Goal: Task Accomplishment & Management: Complete application form

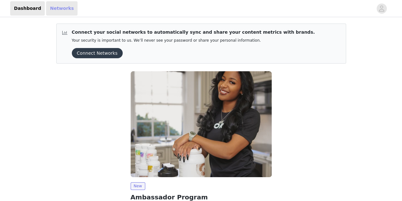
click at [57, 10] on link "Networks" at bounding box center [61, 8] width 31 height 14
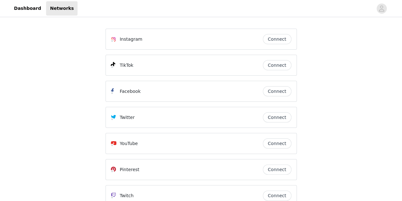
click at [279, 116] on button "Connect" at bounding box center [277, 117] width 29 height 10
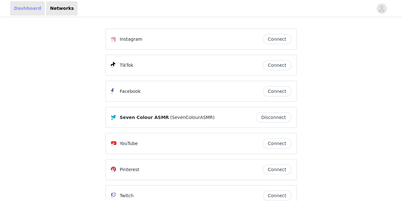
click at [30, 5] on link "Dashboard" at bounding box center [27, 8] width 35 height 14
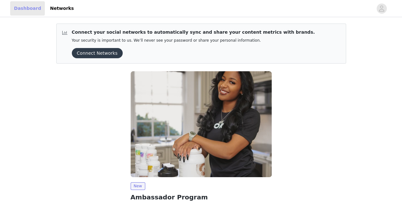
scroll to position [55, 0]
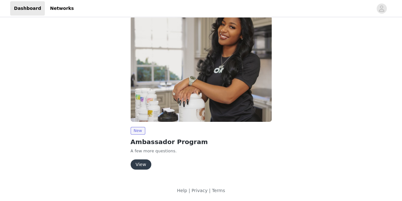
click at [139, 164] on button "View" at bounding box center [141, 164] width 21 height 10
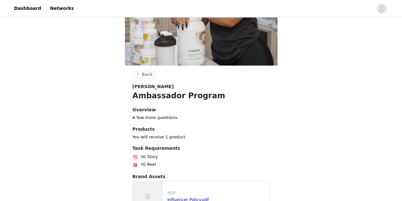
scroll to position [159, 0]
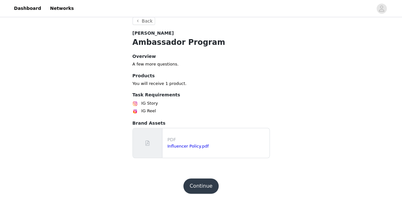
click at [198, 186] on button "Continue" at bounding box center [201, 185] width 36 height 15
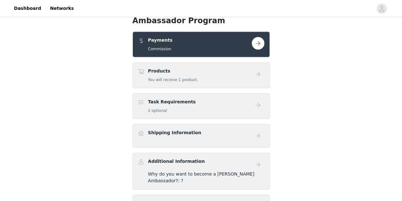
scroll to position [162, 0]
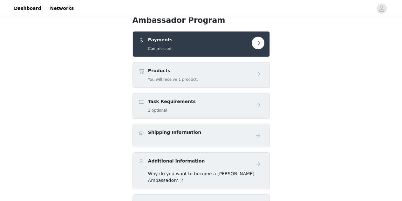
click at [256, 45] on button "button" at bounding box center [258, 43] width 13 height 13
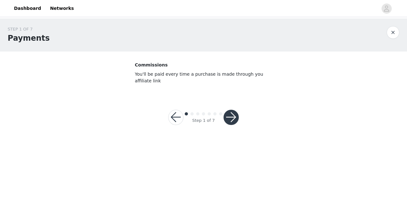
click at [235, 110] on button "button" at bounding box center [231, 117] width 15 height 15
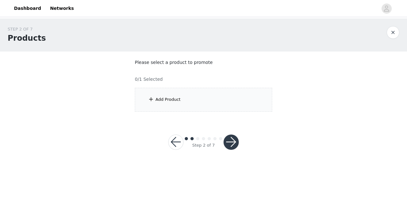
click at [176, 100] on div "Add Product" at bounding box center [167, 99] width 25 height 6
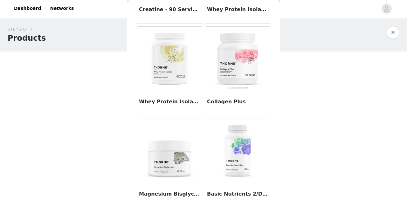
scroll to position [97, 0]
click at [335, 97] on div "STEP 2 OF 7 Products Please select a product to promote 0/1 Selected Add Produc…" at bounding box center [203, 68] width 407 height 101
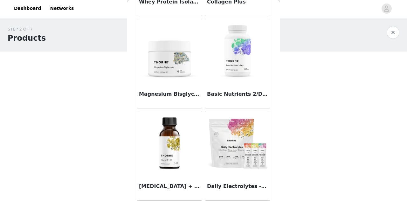
click at [170, 95] on h3 "Magnesium Bisglycinate" at bounding box center [169, 94] width 61 height 8
click at [170, 95] on div "Back Creatine - 90 Servings Whey Protein Isolate - Chocolate Whey Protein Isola…" at bounding box center [203, 100] width 153 height 201
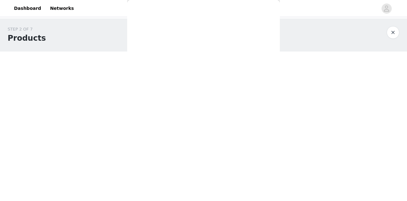
click at [170, 95] on div "Back Creatine - 90 Servings Whey Protein Isolate - Chocolate Whey Protein Isola…" at bounding box center [203, 100] width 153 height 201
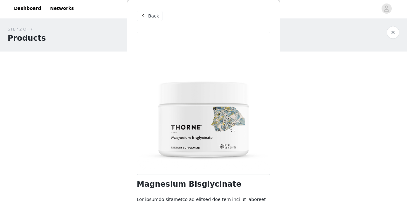
scroll to position [79, 0]
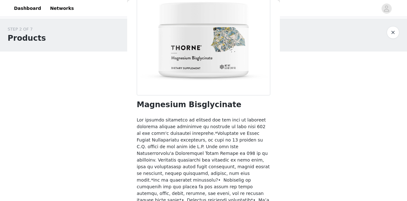
click at [210, 105] on h1 "Magnesium Bisglycinate" at bounding box center [189, 104] width 105 height 9
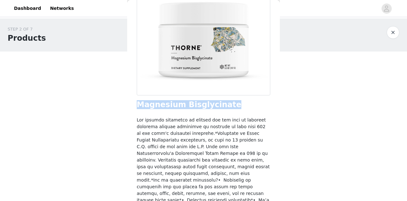
click at [210, 105] on h1 "Magnesium Bisglycinate" at bounding box center [189, 104] width 105 height 9
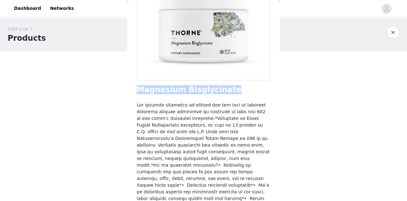
scroll to position [0, 0]
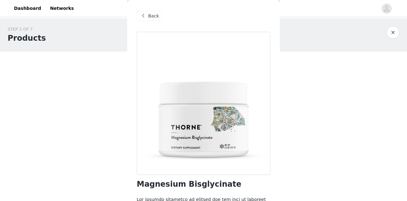
click at [150, 16] on span "Back" at bounding box center [153, 16] width 11 height 7
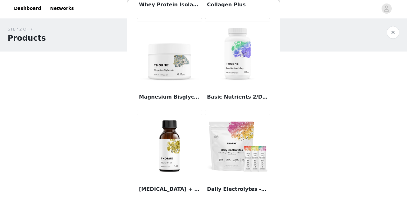
scroll to position [197, 0]
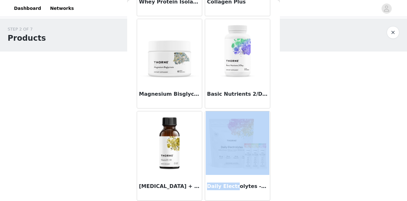
drag, startPoint x: 230, startPoint y: 185, endPoint x: 232, endPoint y: 118, distance: 67.1
click at [232, 118] on article "Daily Electrolytes - Variety Pack" at bounding box center [237, 156] width 65 height 90
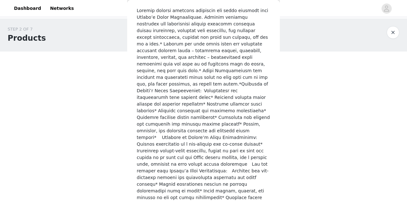
click at [232, 119] on div "Back Daily Electrolytes - Variety Pack Add Product" at bounding box center [203, 100] width 153 height 201
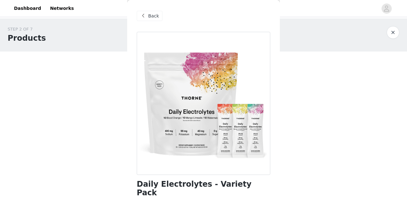
scroll to position [69, 0]
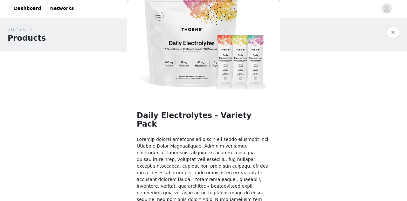
click at [227, 116] on h1 "Daily Electrolytes - Variety Pack" at bounding box center [204, 119] width 134 height 17
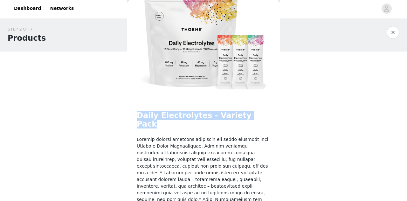
click at [227, 116] on h1 "Daily Electrolytes - Variety Pack" at bounding box center [204, 119] width 134 height 17
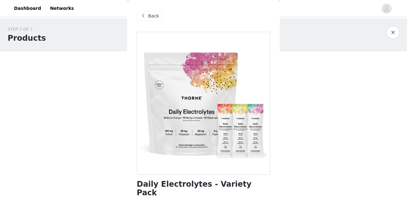
click at [148, 17] on div "Back" at bounding box center [150, 16] width 26 height 10
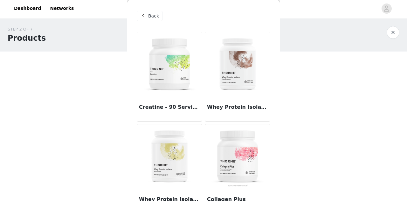
click at [174, 72] on img at bounding box center [170, 64] width 64 height 64
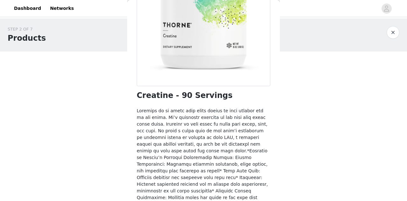
scroll to position [89, 0]
click at [145, 94] on h1 "Creatine - 90 Servings" at bounding box center [185, 95] width 96 height 9
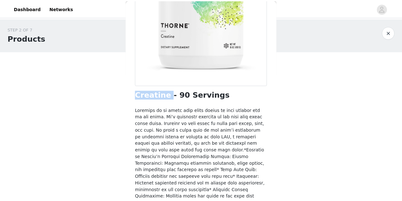
scroll to position [262, 0]
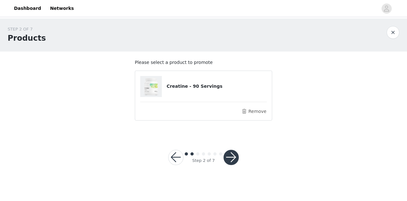
drag, startPoint x: 207, startPoint y: 182, endPoint x: 228, endPoint y: 160, distance: 30.4
click at [228, 160] on body "Dashboard Networks STEP 2 OF 7 Products Please select a product to promote Crea…" at bounding box center [203, 100] width 407 height 201
click at [228, 160] on button "button" at bounding box center [231, 157] width 15 height 15
click at [177, 137] on footer "Step 2 of 7" at bounding box center [203, 157] width 101 height 46
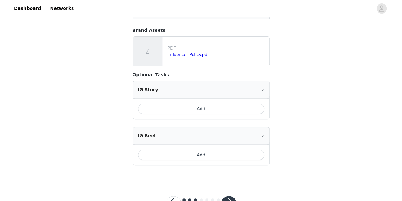
scroll to position [81, 0]
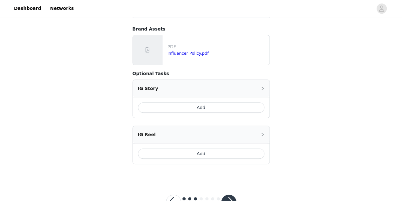
click at [225, 195] on button "button" at bounding box center [228, 202] width 15 height 15
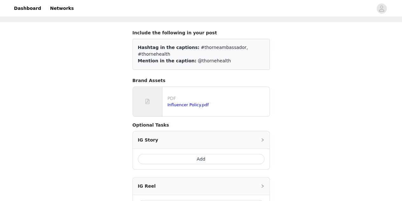
scroll to position [52, 0]
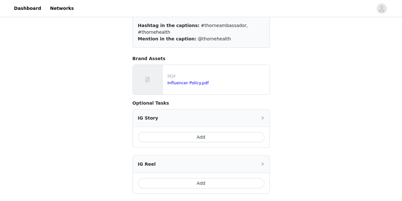
click at [207, 132] on button "Add" at bounding box center [201, 137] width 127 height 10
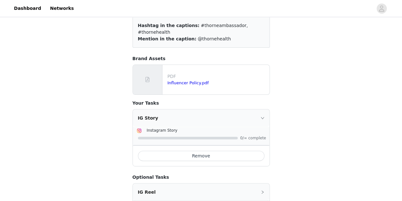
scroll to position [109, 0]
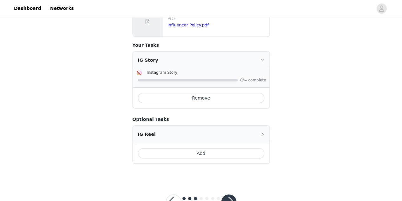
click at [200, 148] on button "Add" at bounding box center [201, 153] width 127 height 10
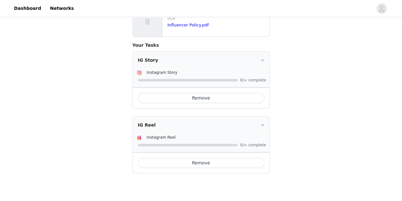
click at [264, 58] on icon "icon: right" at bounding box center [263, 60] width 4 height 4
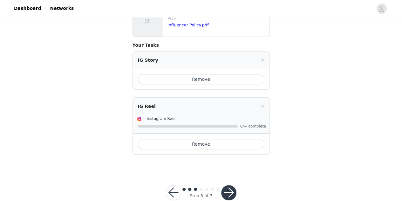
click at [262, 104] on icon "icon: right" at bounding box center [263, 106] width 4 height 4
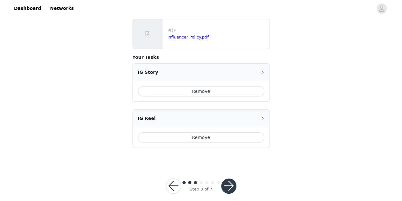
click at [231, 180] on button "button" at bounding box center [228, 185] width 15 height 15
